Goal: Task Accomplishment & Management: Manage account settings

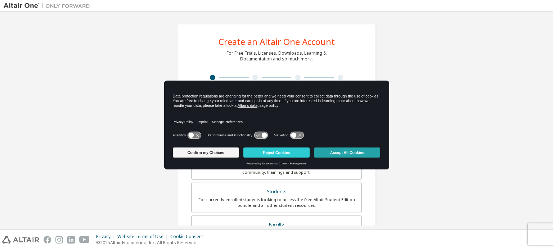
click at [352, 154] on button "Accept All Cookies" at bounding box center [347, 153] width 66 height 10
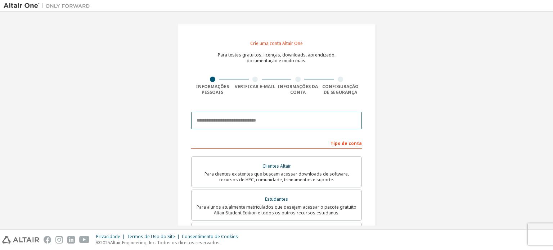
click at [222, 118] on input "email" at bounding box center [276, 120] width 171 height 17
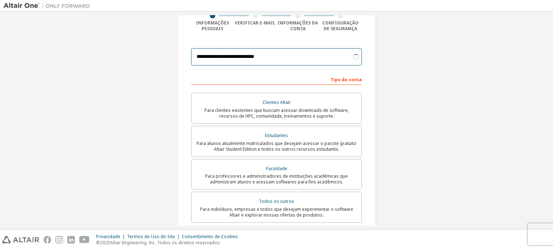
scroll to position [72, 0]
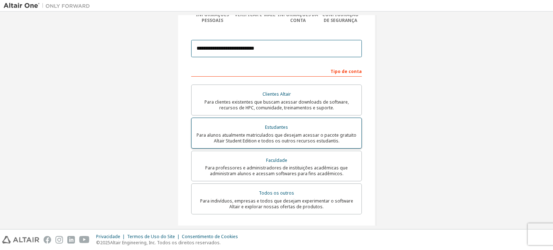
type input "**********"
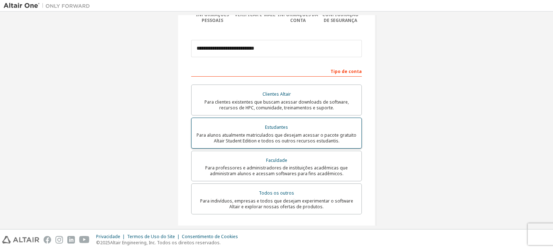
click at [342, 135] on font "Para alunos atualmente matriculados que desejam acessar o pacote gratuito Altai…" at bounding box center [277, 138] width 160 height 12
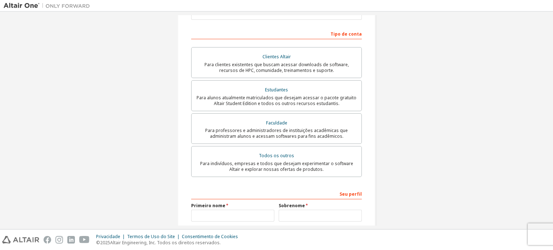
scroll to position [179, 0]
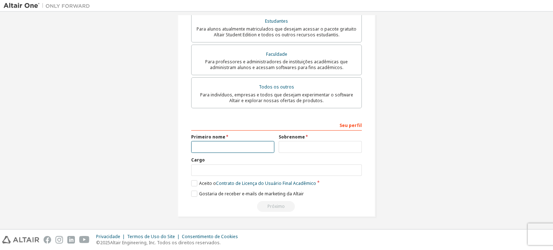
click at [221, 145] on input "text" at bounding box center [232, 147] width 83 height 12
type input "**********"
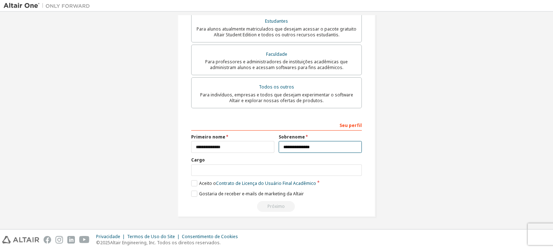
type input "**********"
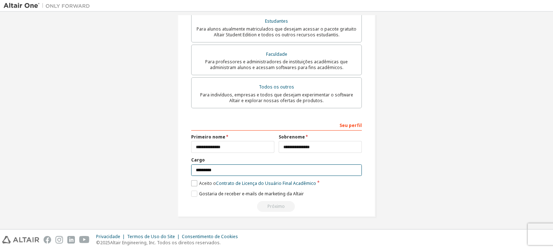
type input "*********"
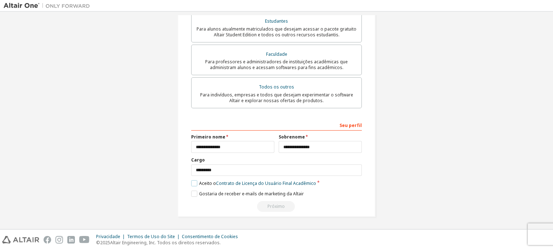
click at [191, 183] on label "Aceito o Contrato de Licença do Usuário Final Acadêmico" at bounding box center [253, 183] width 125 height 6
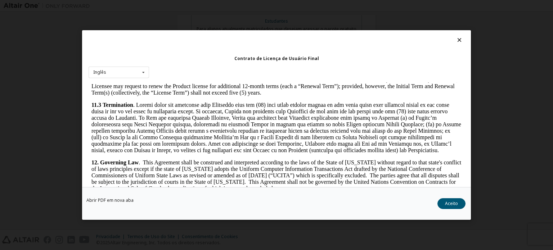
scroll to position [1208, 0]
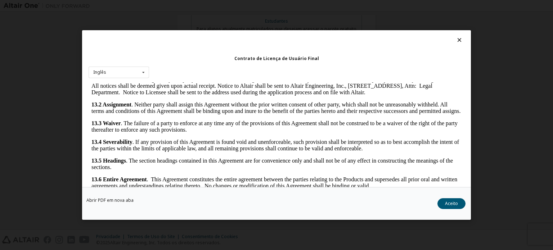
drag, startPoint x: 458, startPoint y: 110, endPoint x: 343, endPoint y: 302, distance: 224.1
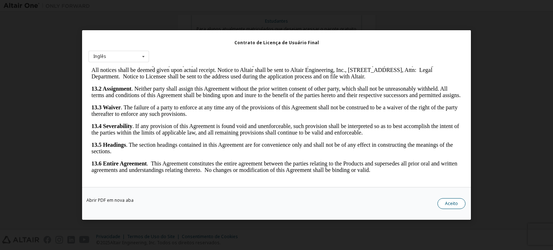
click at [448, 201] on font "Aceito" at bounding box center [451, 204] width 13 height 6
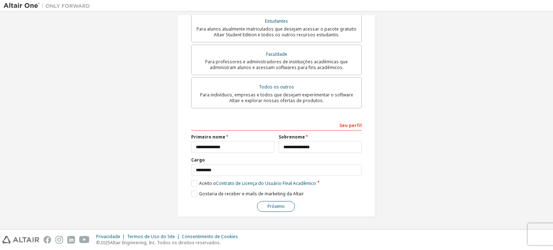
click at [265, 206] on button "Próximo" at bounding box center [276, 206] width 38 height 11
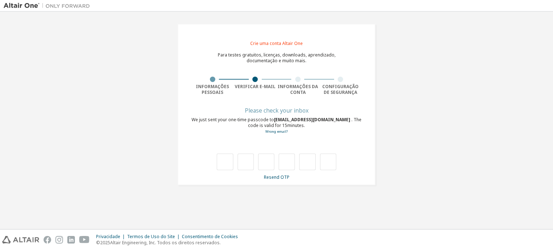
scroll to position [0, 0]
type input "*"
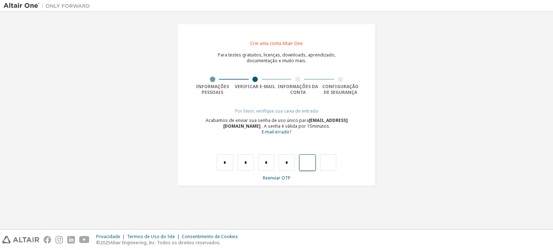
type input "*"
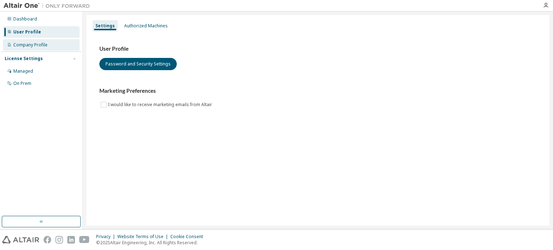
click at [23, 50] on div "Company Profile" at bounding box center [41, 45] width 77 height 12
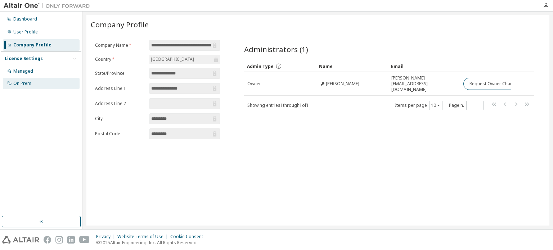
click at [23, 85] on div "On Prem" at bounding box center [22, 84] width 18 height 6
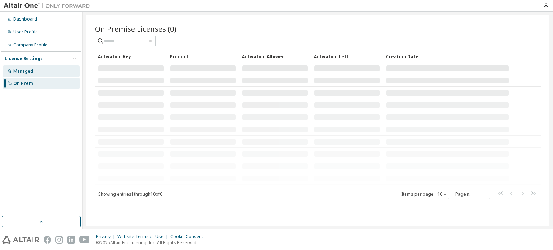
click at [24, 72] on div "Managed" at bounding box center [23, 71] width 20 height 6
